Goal: Use online tool/utility: Utilize a website feature to perform a specific function

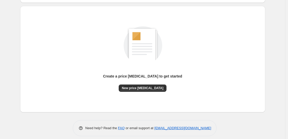
scroll to position [54, 0]
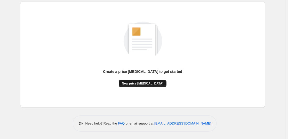
click at [152, 83] on span "New price [MEDICAL_DATA]" at bounding box center [143, 83] width 42 height 4
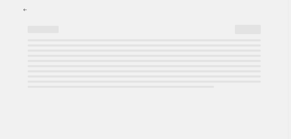
select select "percentage"
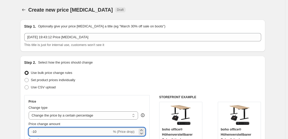
click at [81, 133] on input "-10" at bounding box center [70, 131] width 83 height 8
type input "-1"
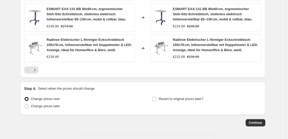
scroll to position [416, 0]
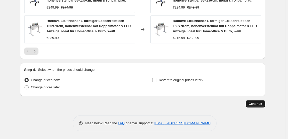
type input "-35"
click at [254, 104] on span "Continue" at bounding box center [255, 104] width 13 height 4
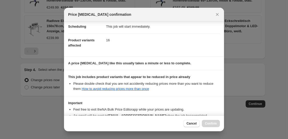
scroll to position [78, 0]
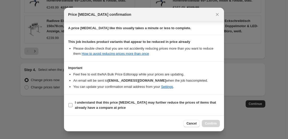
click at [121, 103] on b "I understand that this price change job may further reduce the prices of items …" at bounding box center [145, 104] width 141 height 9
click at [73, 103] on input "I understand that this price change job may further reduce the prices of items …" at bounding box center [70, 105] width 4 height 4
checkbox input "true"
click at [207, 122] on span "Confirm" at bounding box center [211, 123] width 12 height 4
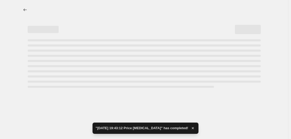
select select "percentage"
